Goal: Task Accomplishment & Management: Use online tool/utility

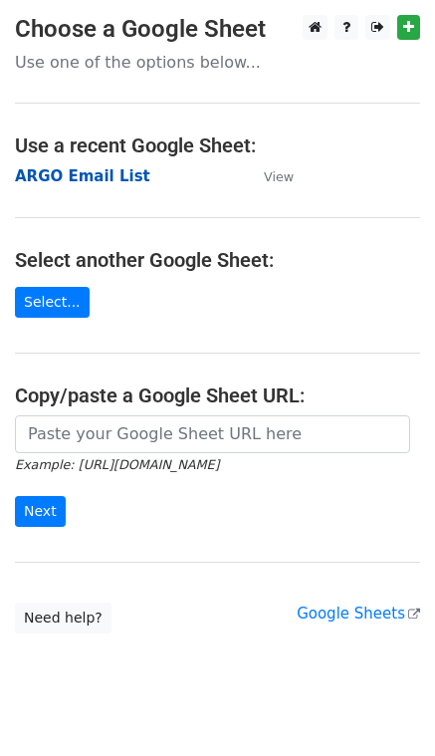
click at [81, 175] on strong "ARGO Email List" at bounding box center [83, 176] width 136 height 18
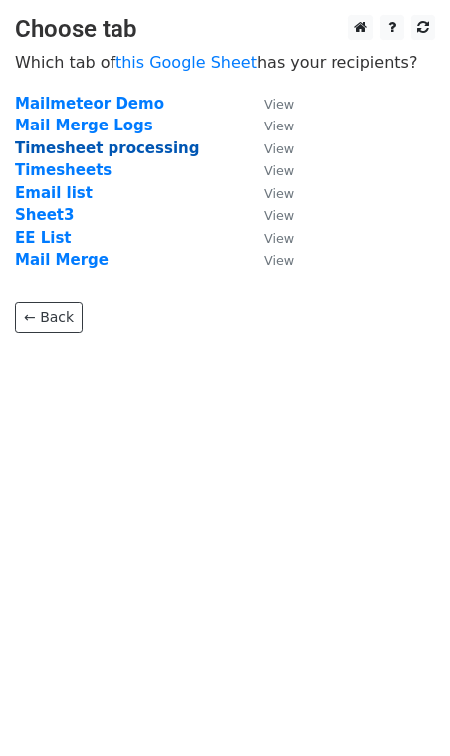
click at [93, 153] on strong "Timesheet processing" at bounding box center [107, 149] width 184 height 18
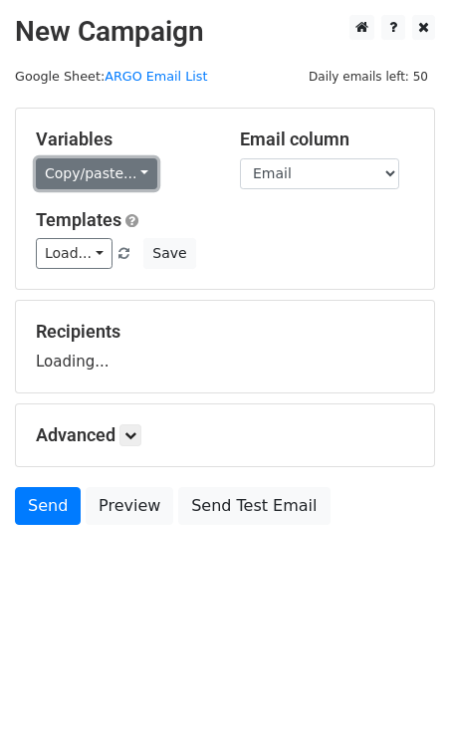
click at [138, 176] on link "Copy/paste..." at bounding box center [97, 173] width 122 height 31
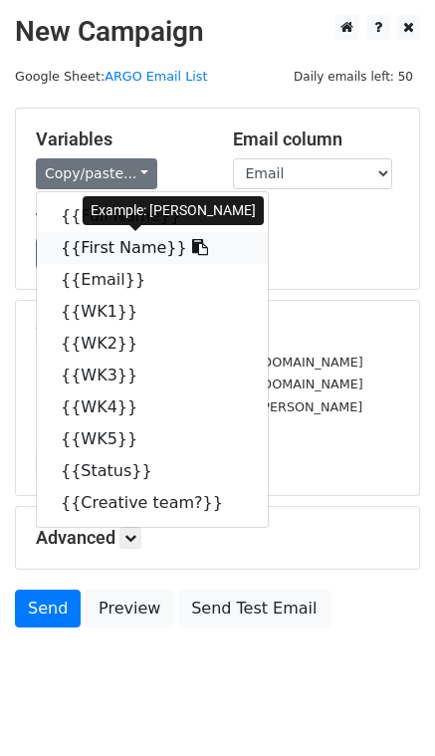
click at [139, 241] on link "{{First Name}}" at bounding box center [152, 248] width 231 height 32
